Goal: Task Accomplishment & Management: Manage account settings

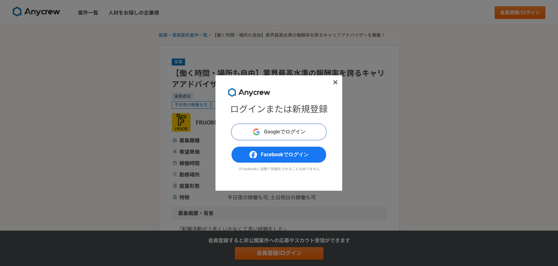
click at [274, 129] on span "Googleでログイン" at bounding box center [285, 132] width 42 height 8
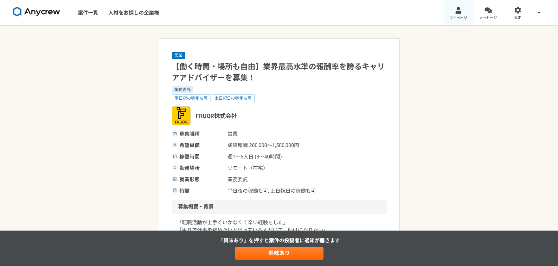
click at [451, 16] on span "マイページ" at bounding box center [458, 18] width 17 height 5
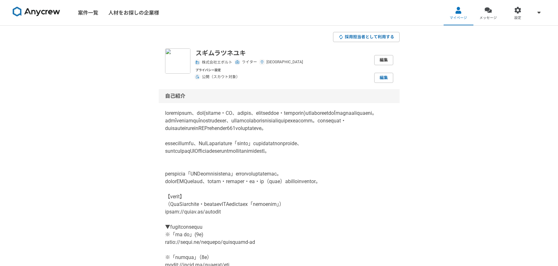
click at [382, 58] on link "編集" at bounding box center [383, 60] width 19 height 10
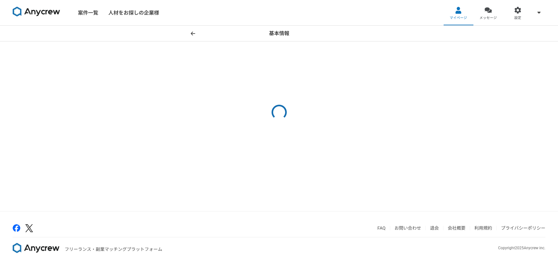
select select "23"
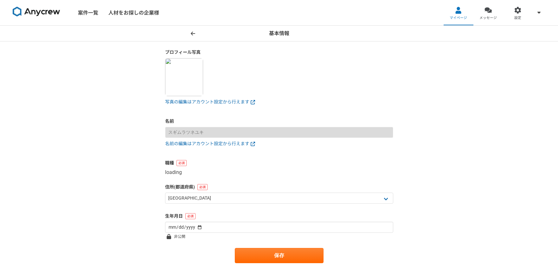
select select "3"
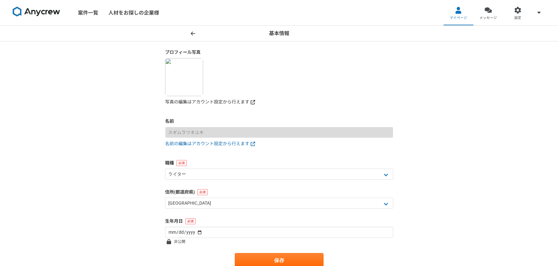
click at [186, 104] on link "写真の編集はアカウント設定から行えます" at bounding box center [279, 102] width 228 height 7
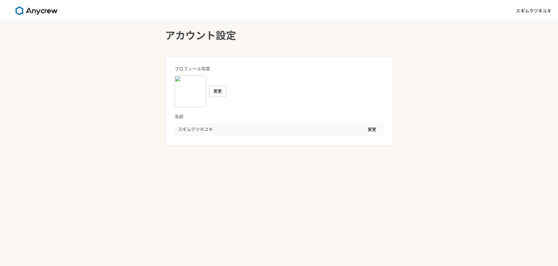
click at [219, 92] on button "変更" at bounding box center [217, 91] width 16 height 10
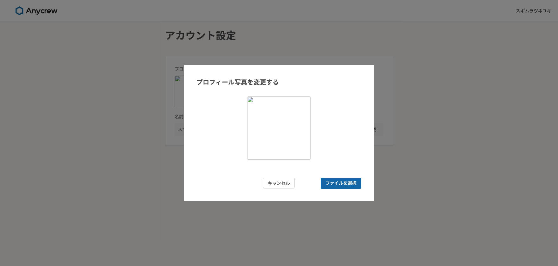
click at [334, 179] on span "ファイルを選択" at bounding box center [341, 183] width 41 height 11
click at [334, 179] on input "ファイルを選択" at bounding box center [341, 183] width 41 height 11
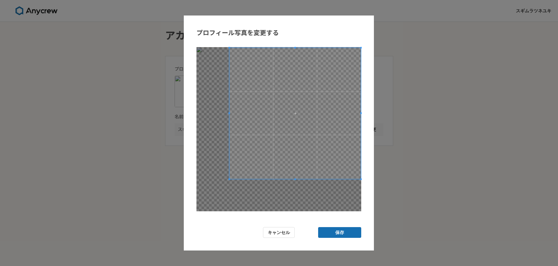
click at [339, 152] on span at bounding box center [294, 113] width 131 height 131
click at [342, 235] on button "保存" at bounding box center [339, 232] width 43 height 11
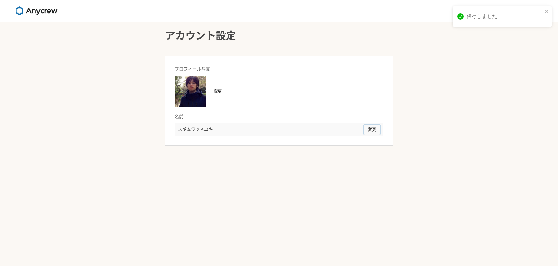
click at [373, 131] on button "変更" at bounding box center [372, 130] width 16 height 10
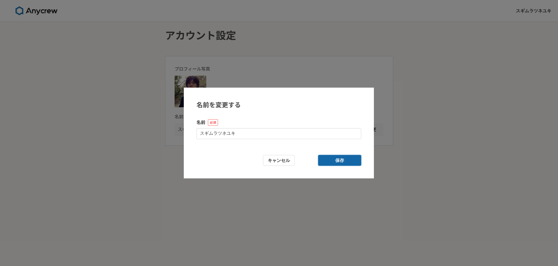
click at [328, 163] on button "保存" at bounding box center [339, 160] width 43 height 11
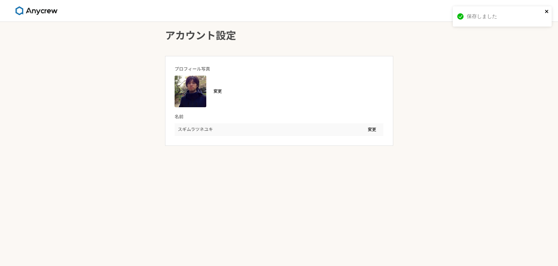
click at [545, 10] on icon "close" at bounding box center [547, 11] width 4 height 5
click at [55, 19] on div at bounding box center [36, 11] width 73 height 22
click at [54, 14] on img at bounding box center [37, 10] width 48 height 9
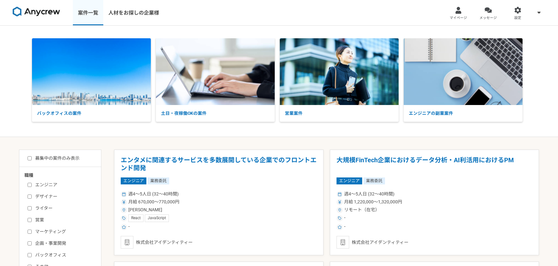
click at [103, 11] on link "案件一覧" at bounding box center [88, 12] width 30 height 25
click at [94, 13] on link "案件一覧" at bounding box center [88, 12] width 30 height 25
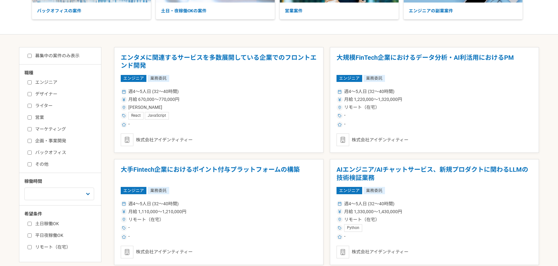
scroll to position [114, 0]
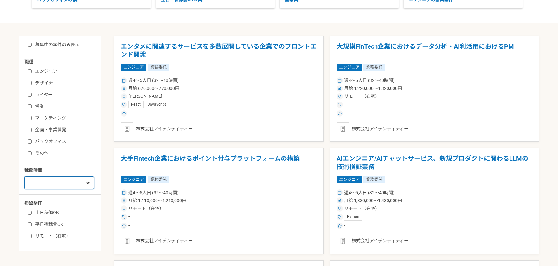
click at [58, 186] on select "週1人日（8時間）以下 週2人日（16時間）以下 週3人日（24時間）以下 週4人日（32時間）以下 週5人日（40時間）以下" at bounding box center [59, 183] width 70 height 13
drag, startPoint x: 30, startPoint y: 118, endPoint x: 35, endPoint y: 124, distance: 7.4
click at [30, 118] on input "マーケティング" at bounding box center [30, 118] width 4 height 4
checkbox input "true"
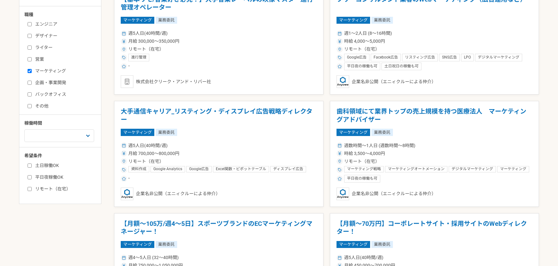
scroll to position [162, 0]
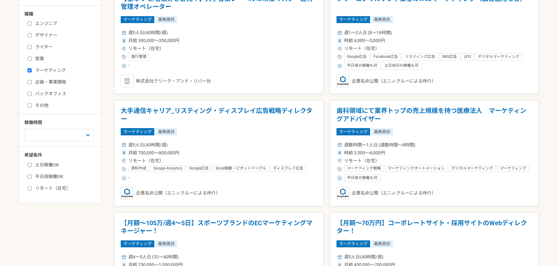
click at [30, 190] on input "リモート（在宅）" at bounding box center [30, 189] width 4 height 4
checkbox input "true"
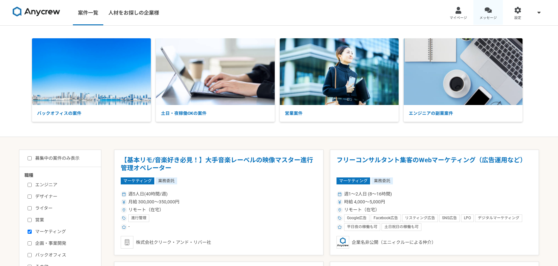
click at [486, 14] on link "メッセージ" at bounding box center [488, 12] width 30 height 25
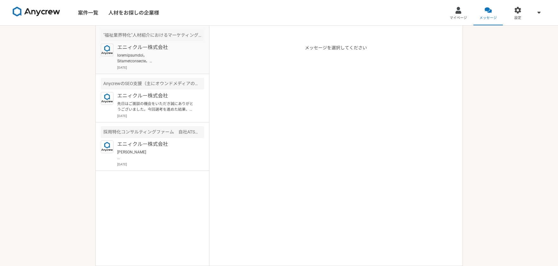
click at [171, 60] on p at bounding box center [156, 58] width 78 height 11
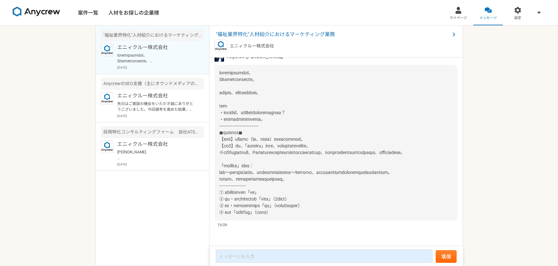
scroll to position [118, 0]
click at [176, 121] on article "AnycrewのSEO支援（主にオウンドメディアの強化） エニィクルー株式会社 先日はご面談の機会をいただき誠にありがとうございました。今回選考を進めた結果、…" at bounding box center [152, 98] width 113 height 48
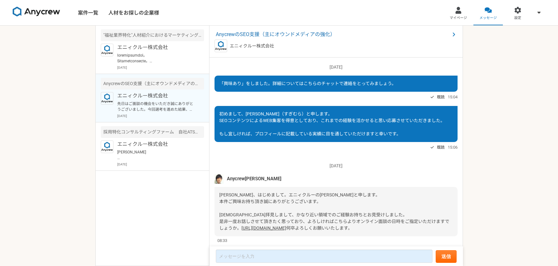
scroll to position [384, 0]
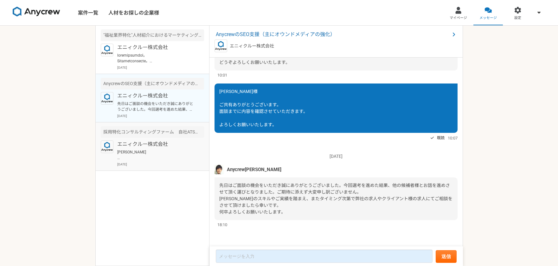
click at [170, 142] on p "エニィクルー株式会社" at bounding box center [156, 145] width 78 height 8
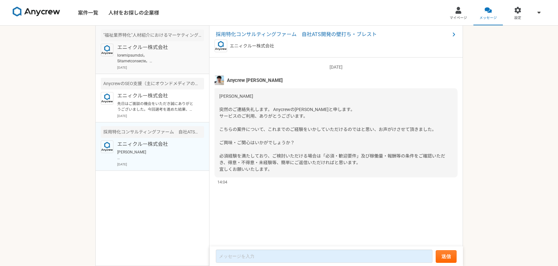
click at [156, 57] on p at bounding box center [156, 58] width 78 height 11
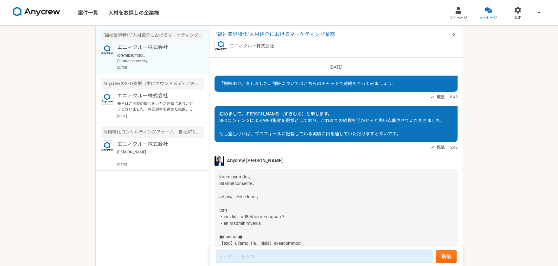
scroll to position [118, 0]
